Goal: Register for event/course

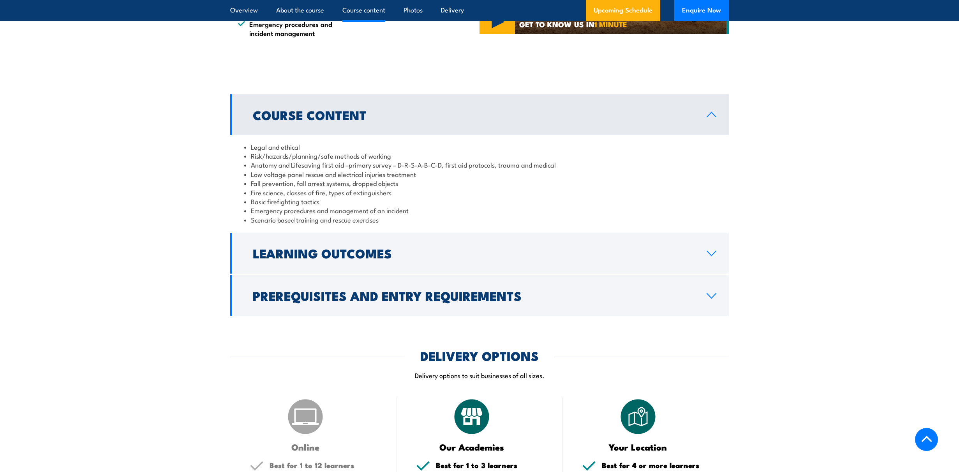
scroll to position [663, 0]
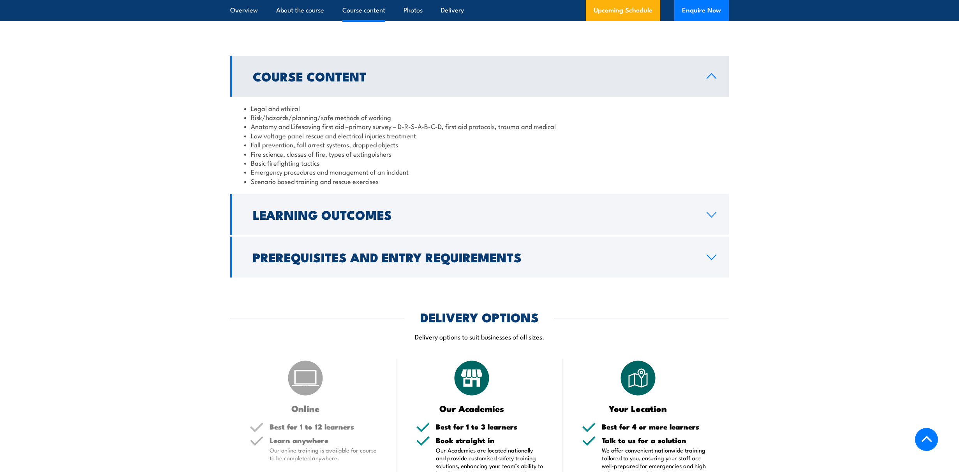
click at [388, 235] on div "Course Content Legal and ethical Risk/hazards/planning/safe methods of working …" at bounding box center [479, 167] width 499 height 222
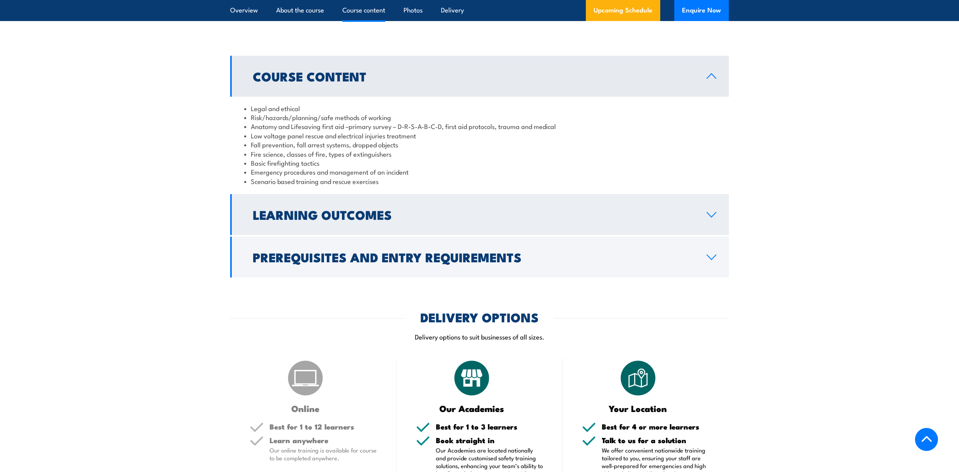
click at [401, 227] on link "Learning Outcomes" at bounding box center [479, 214] width 499 height 41
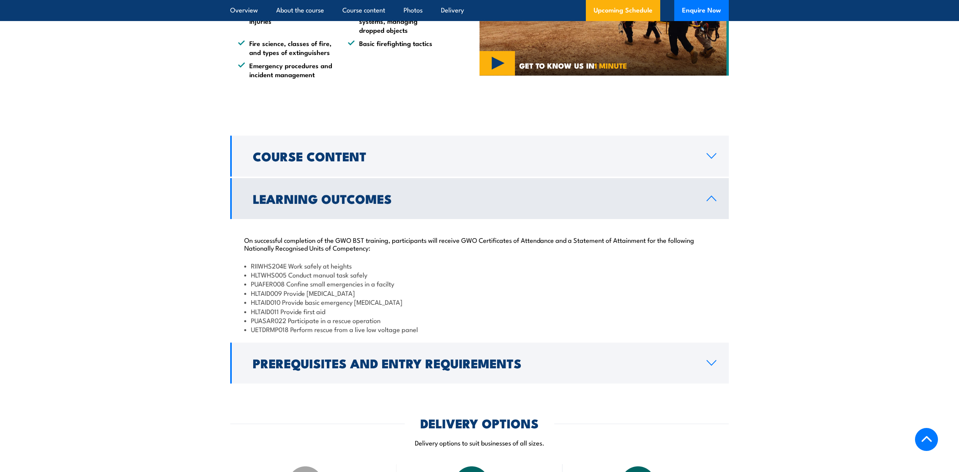
scroll to position [582, 0]
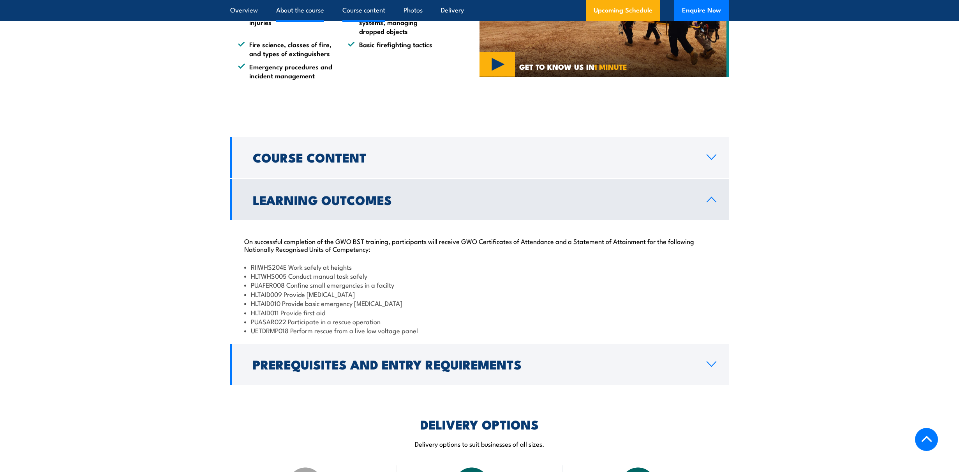
click at [370, 15] on link "Course content" at bounding box center [363, 10] width 43 height 21
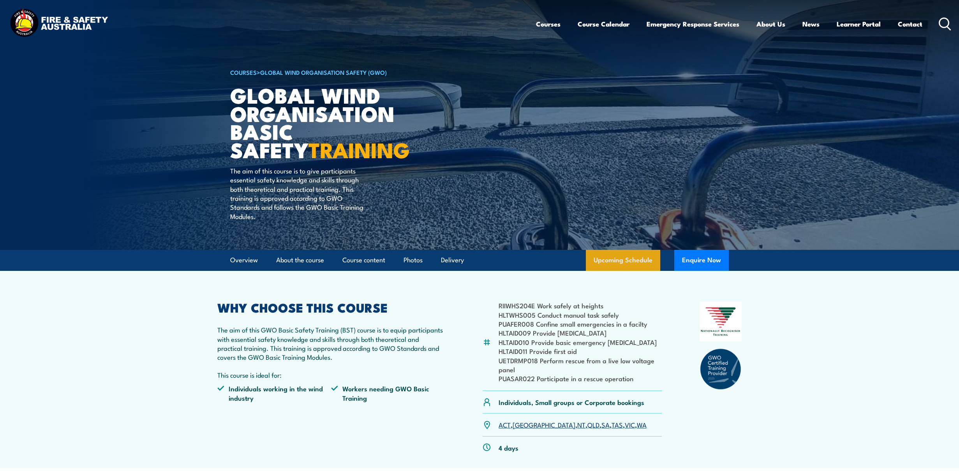
click at [647, 262] on link "Upcoming Schedule" at bounding box center [623, 260] width 74 height 21
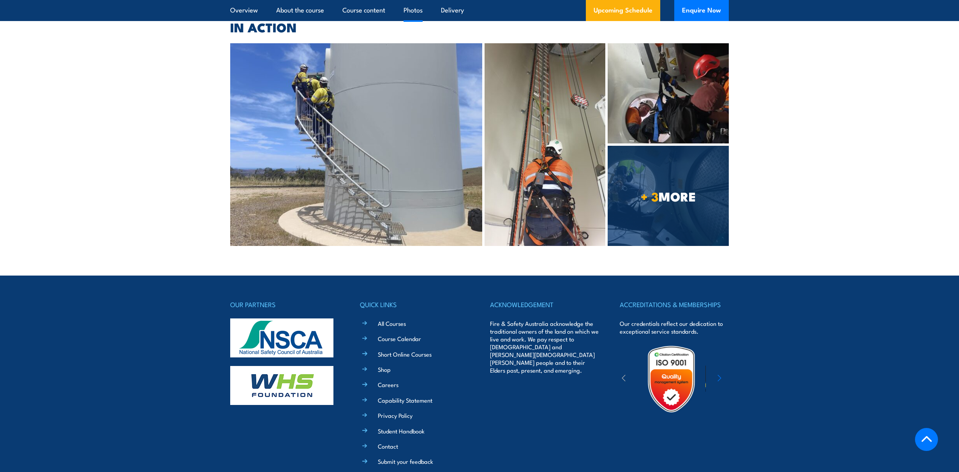
scroll to position [1948, 0]
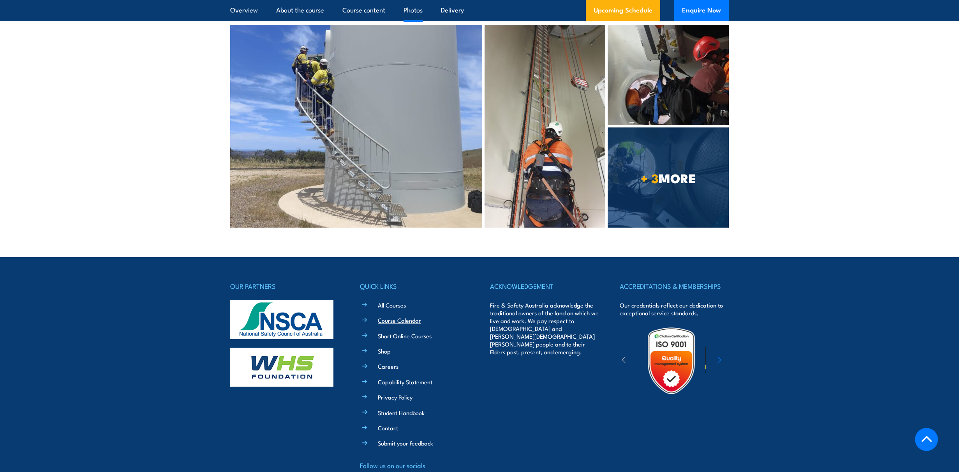
click at [398, 316] on link "Course Calendar" at bounding box center [399, 320] width 43 height 8
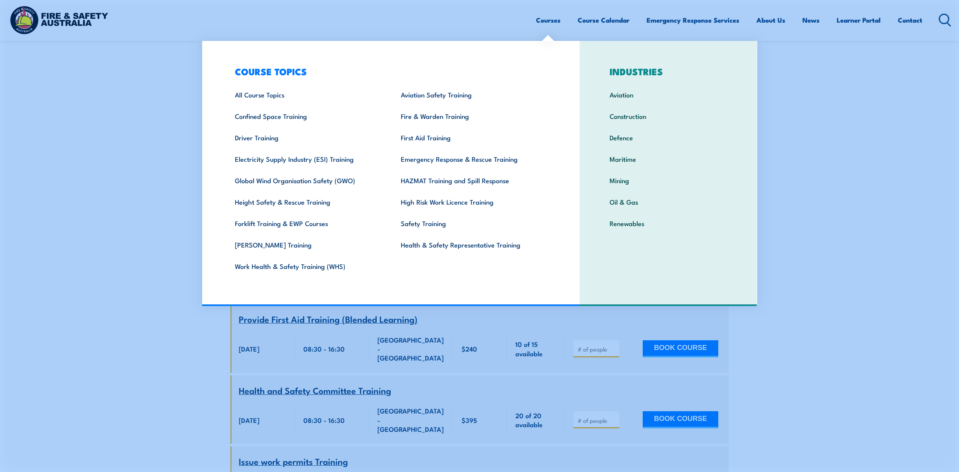
scroll to position [4438, 0]
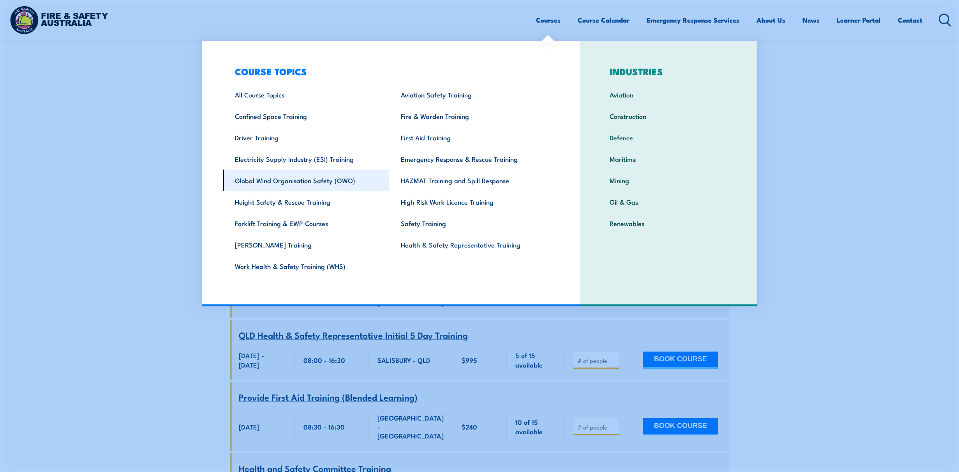
click at [337, 179] on link "Global Wind Organisation Safety (GWO)" at bounding box center [306, 179] width 166 height 21
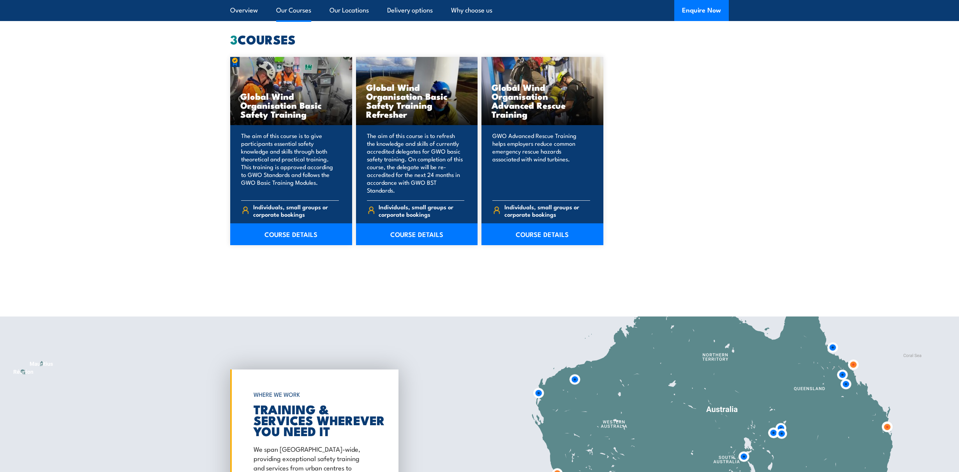
scroll to position [727, 0]
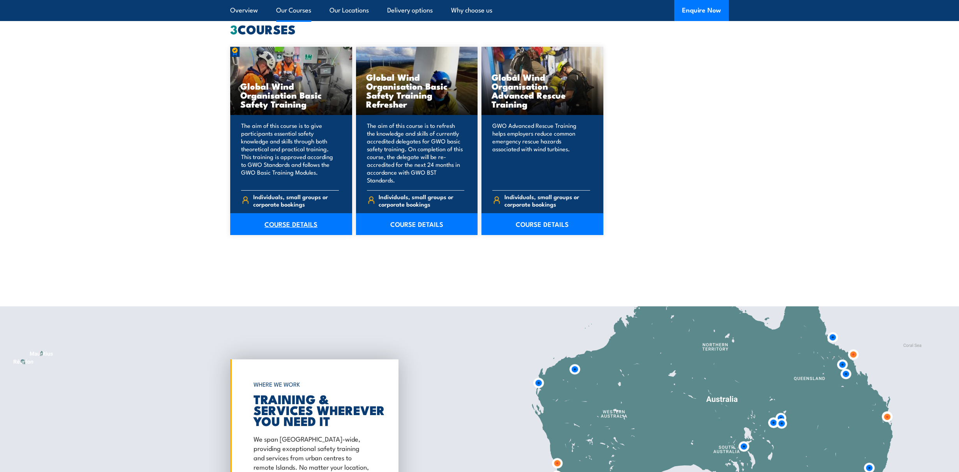
click at [281, 220] on link "COURSE DETAILS" at bounding box center [291, 224] width 122 height 22
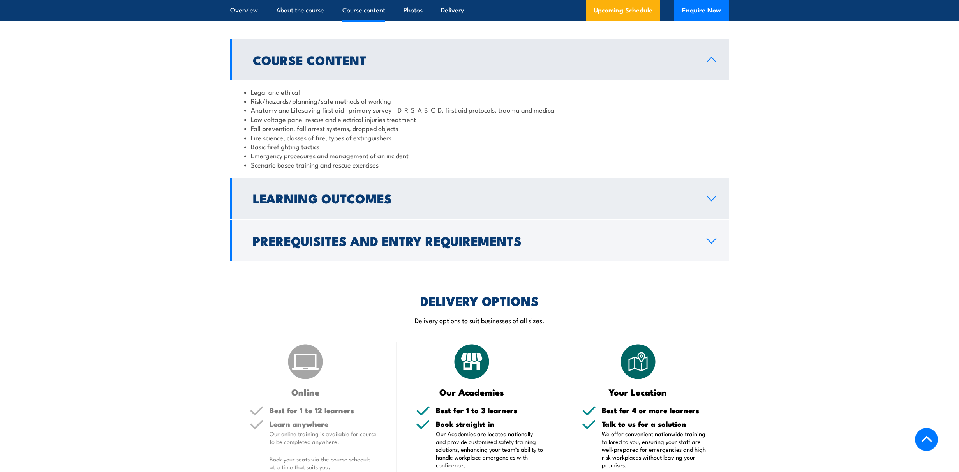
scroll to position [678, 0]
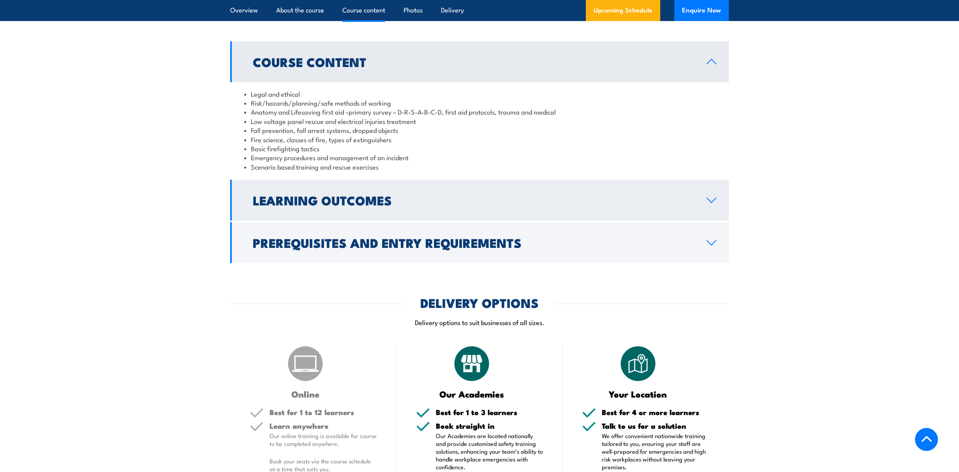
click at [384, 199] on h2 "Learning Outcomes" at bounding box center [473, 199] width 441 height 11
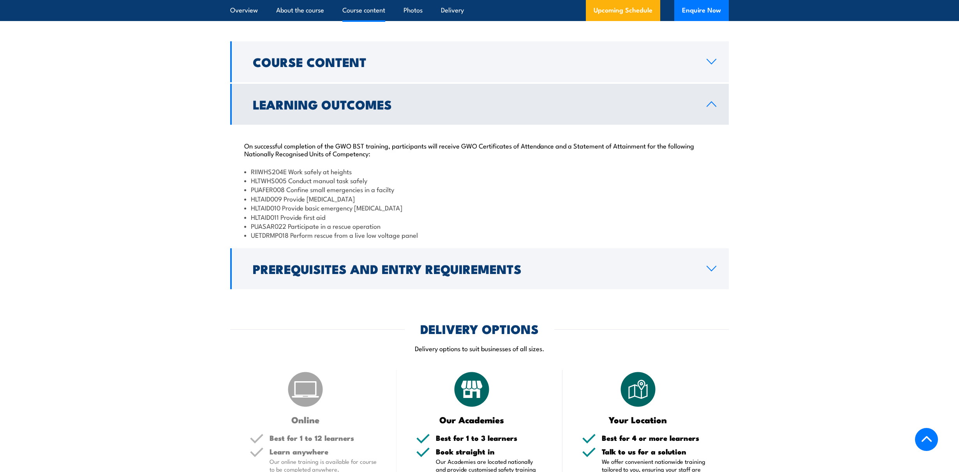
click at [389, 268] on h2 "Prerequisites and Entry Requirements" at bounding box center [473, 268] width 441 height 11
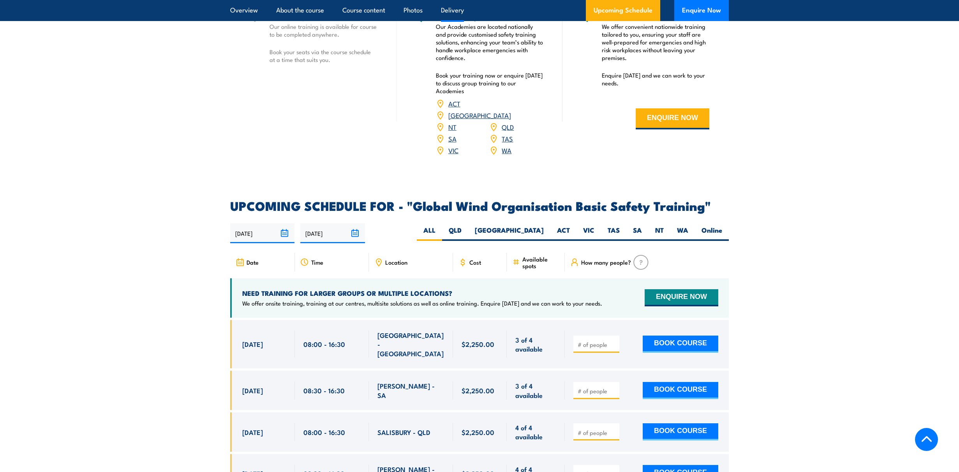
scroll to position [1138, 0]
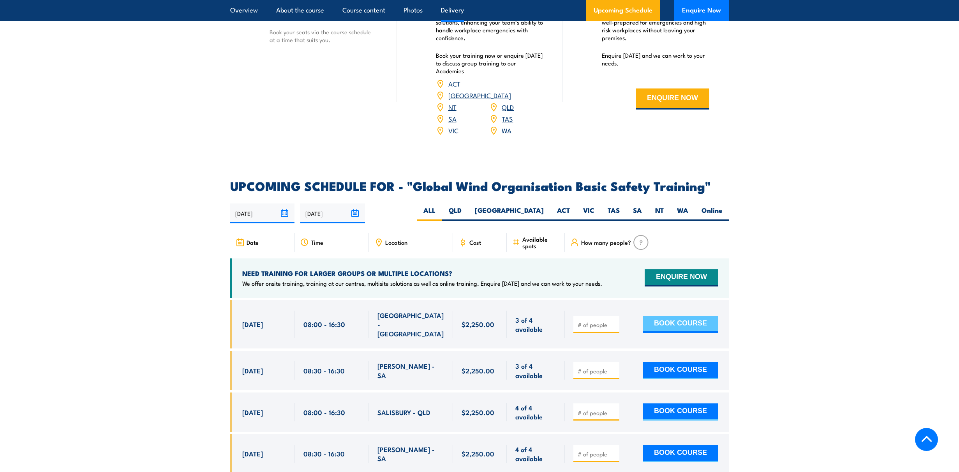
click at [665, 316] on button "BOOK COURSE" at bounding box center [681, 324] width 76 height 17
type input "1"
click at [613, 321] on input "1" at bounding box center [597, 325] width 39 height 8
click at [673, 316] on button "BOOK COURSE" at bounding box center [681, 324] width 76 height 17
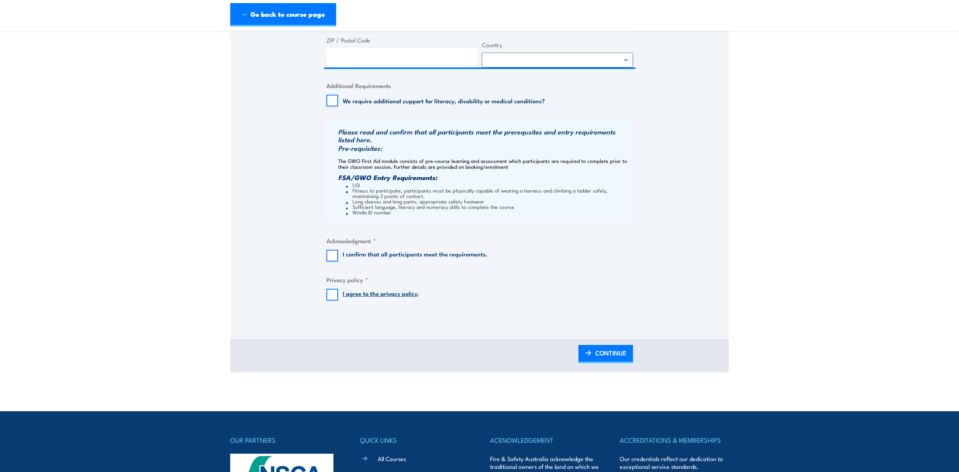
scroll to position [532, 0]
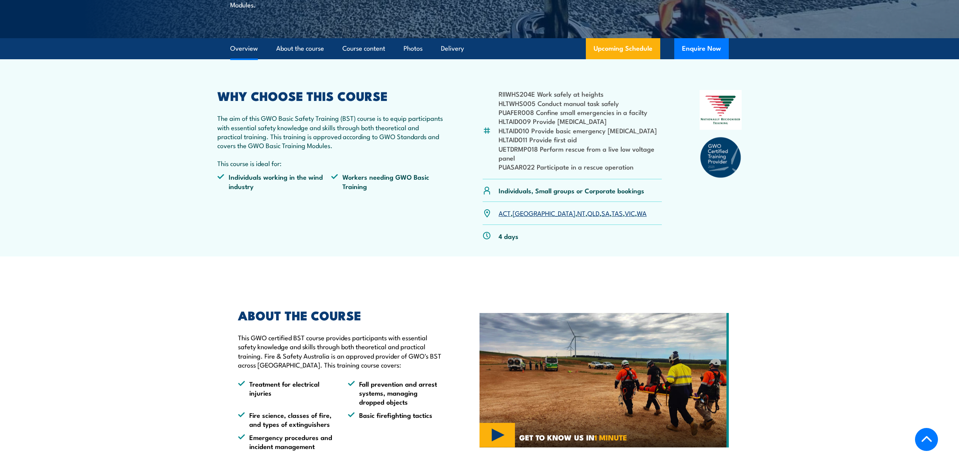
scroll to position [210, 0]
